Goal: Contribute content

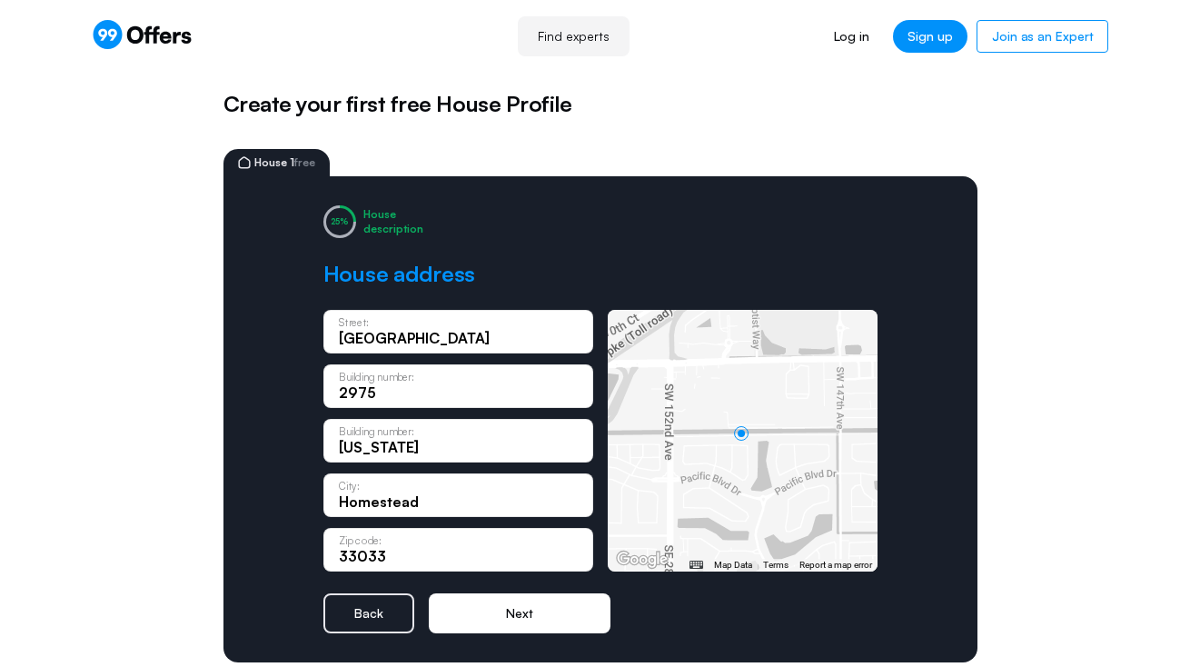
click at [521, 620] on button "Next" at bounding box center [520, 613] width 182 height 40
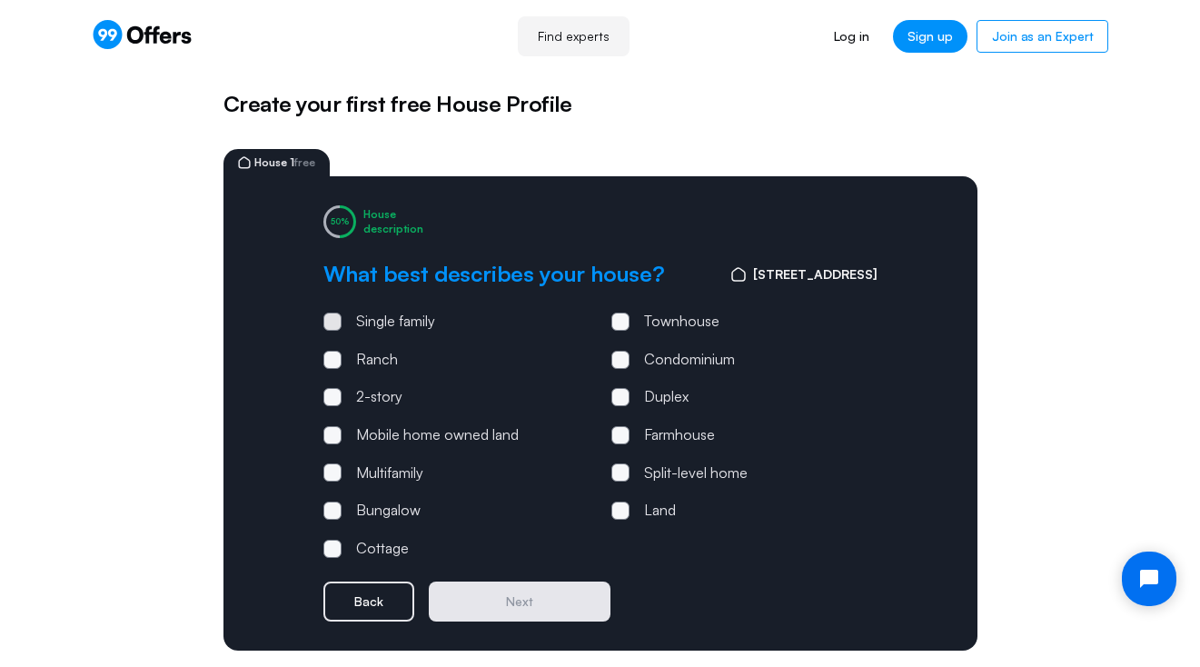
click at [335, 318] on span at bounding box center [332, 321] width 18 height 18
click at [0, 0] on input "Single family" at bounding box center [0, 0] width 0 height 0
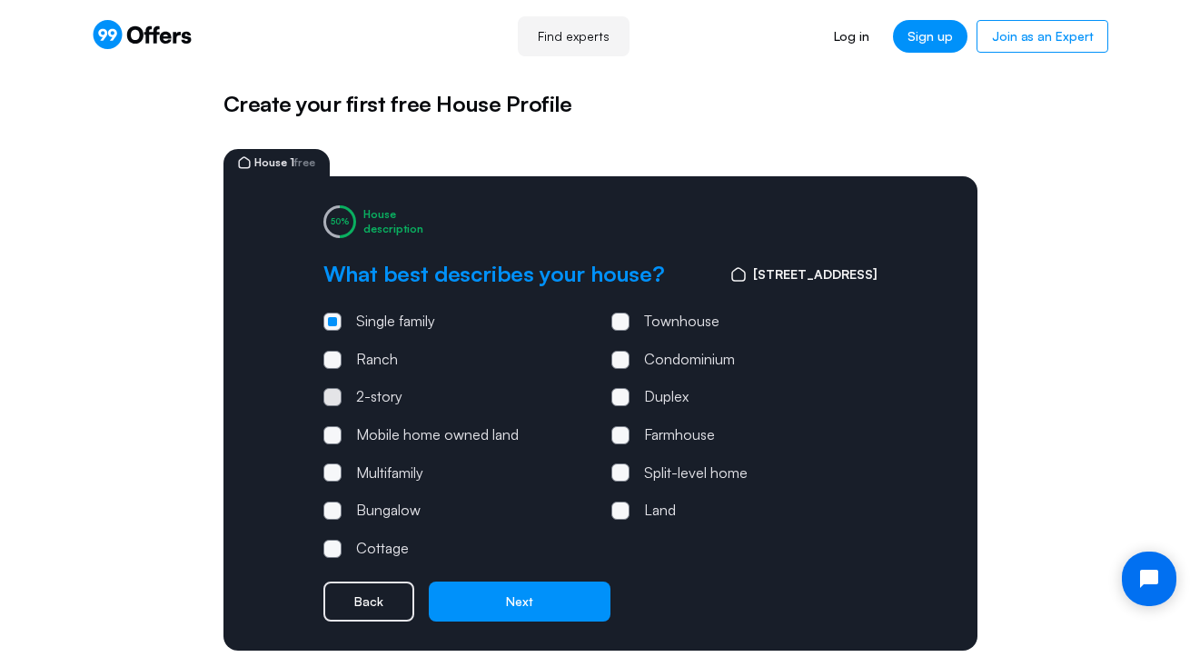
click at [335, 403] on span at bounding box center [332, 397] width 18 height 18
click at [0, 0] on input "2-story" at bounding box center [0, 0] width 0 height 0
click at [335, 323] on span at bounding box center [332, 321] width 18 height 18
click at [0, 0] on input "Single family" at bounding box center [0, 0] width 0 height 0
click at [332, 394] on span at bounding box center [332, 396] width 5 height 5
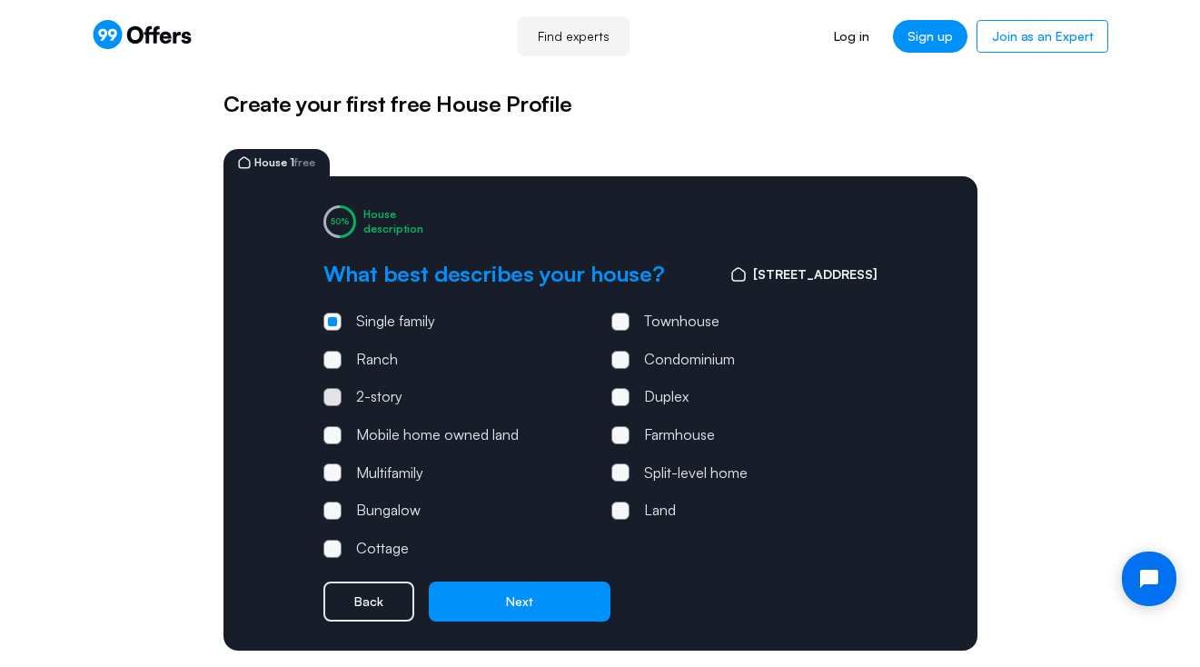
click at [0, 0] on input "2-story" at bounding box center [0, 0] width 0 height 0
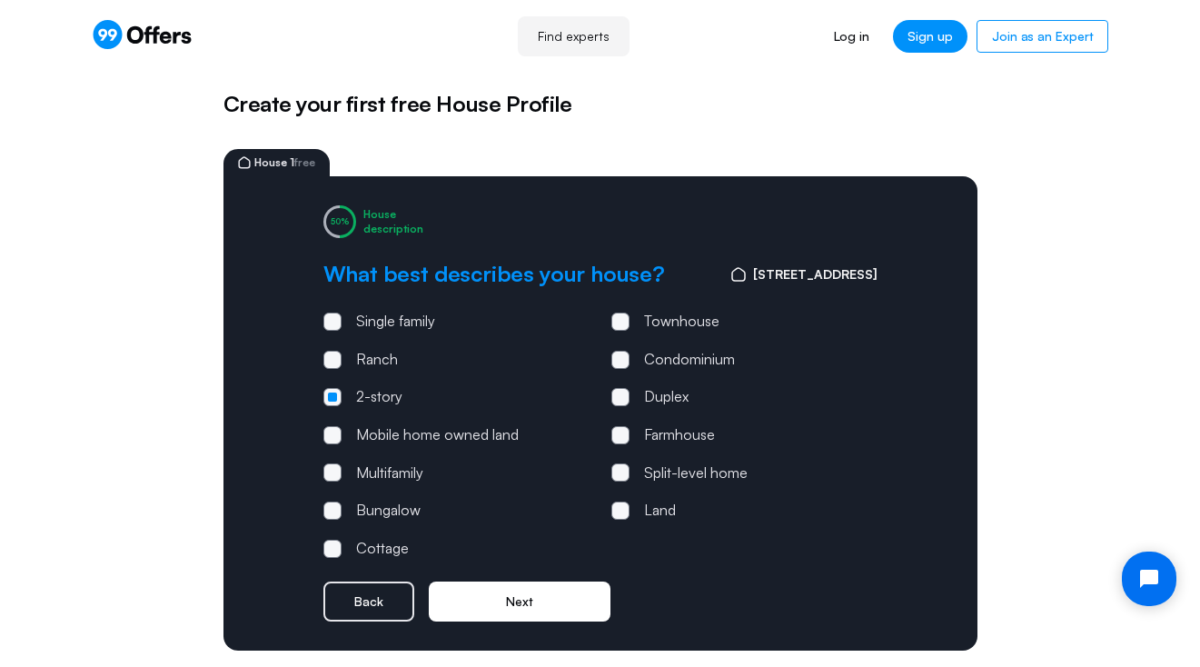
click at [469, 593] on button "Next" at bounding box center [520, 601] width 182 height 40
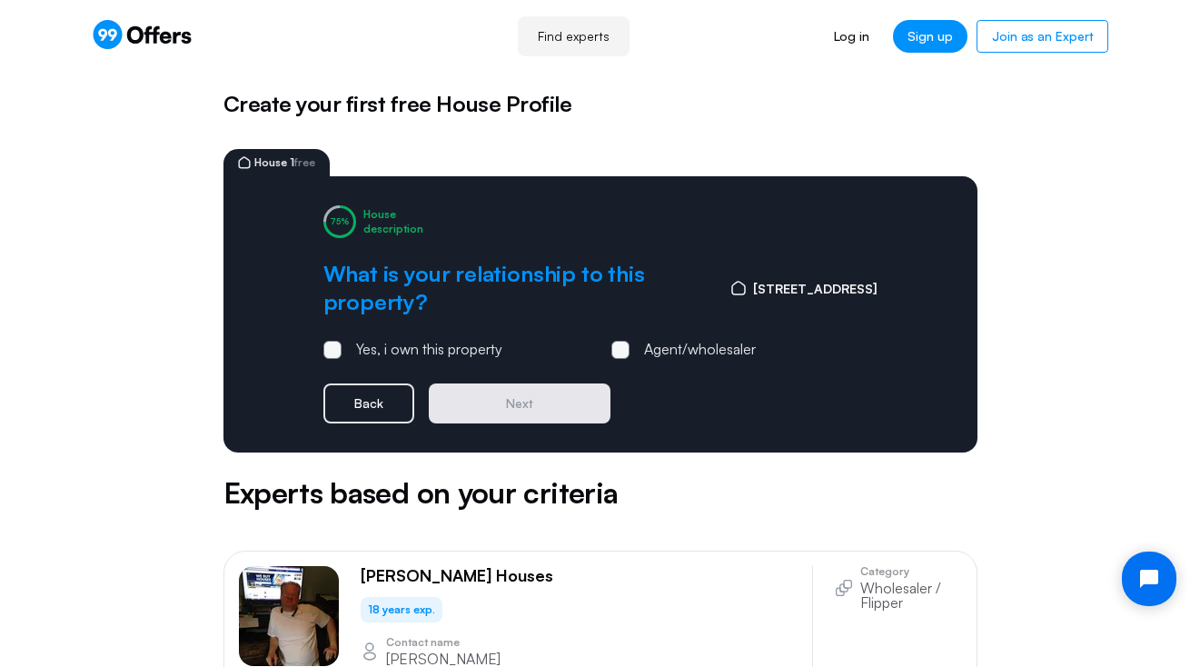
click at [337, 360] on form "Yes, i own this property Agent/wholesaler Back Next" at bounding box center [600, 380] width 554 height 85
click at [335, 355] on span at bounding box center [332, 350] width 18 height 18
click at [0, 0] on input "Yes, i own this property" at bounding box center [0, 0] width 0 height 0
click at [455, 409] on button "Next" at bounding box center [520, 403] width 182 height 40
